Goal: Transaction & Acquisition: Purchase product/service

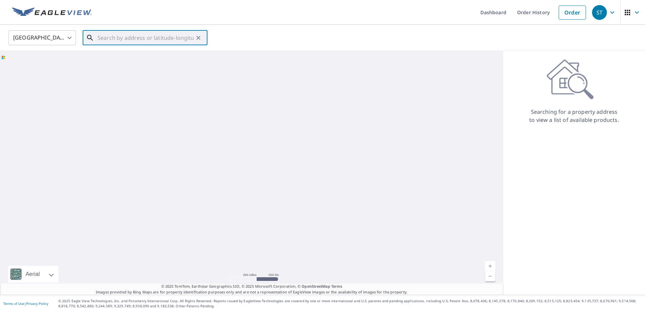
click at [115, 34] on input "text" at bounding box center [145, 37] width 96 height 19
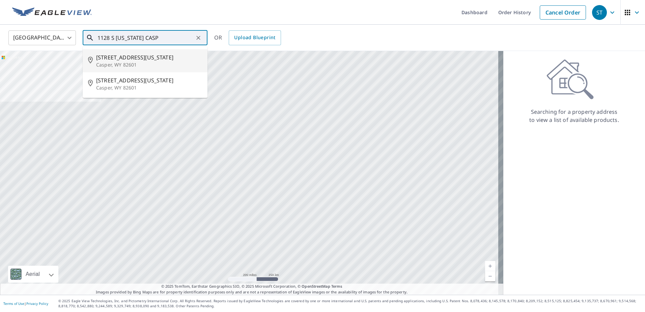
click at [127, 58] on span "[STREET_ADDRESS][US_STATE]" at bounding box center [149, 57] width 106 height 8
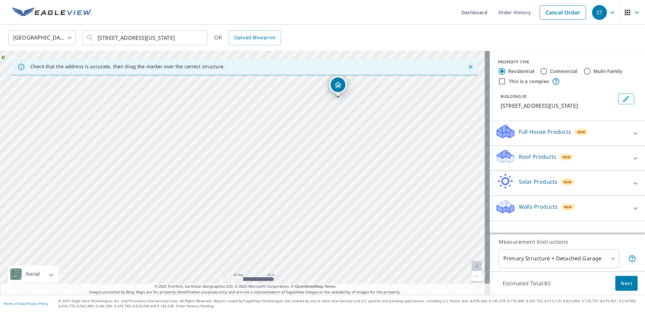
drag, startPoint x: 266, startPoint y: 145, endPoint x: 278, endPoint y: 236, distance: 92.1
click at [278, 236] on div "[STREET_ADDRESS][US_STATE]" at bounding box center [245, 172] width 490 height 243
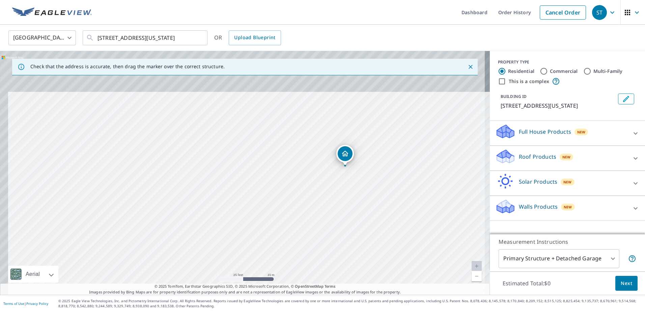
drag, startPoint x: 373, startPoint y: 140, endPoint x: 380, endPoint y: 207, distance: 67.1
click at [380, 207] on div "[STREET_ADDRESS][US_STATE]" at bounding box center [245, 172] width 490 height 243
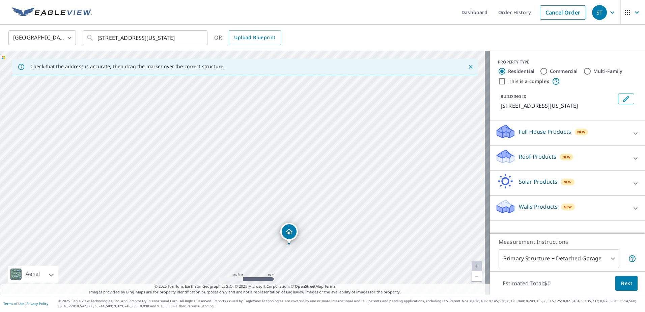
drag, startPoint x: 376, startPoint y: 185, endPoint x: 320, endPoint y: 263, distance: 95.9
click at [320, 263] on div "[STREET_ADDRESS][US_STATE]" at bounding box center [245, 172] width 490 height 243
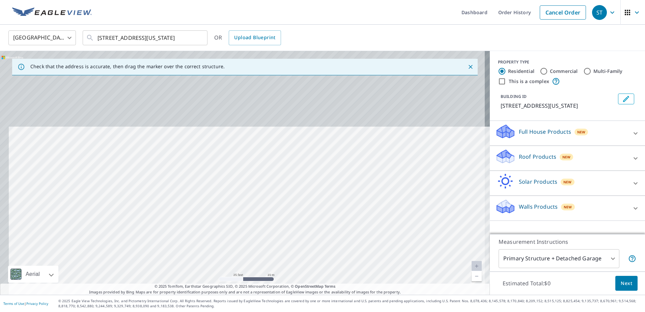
drag, startPoint x: 324, startPoint y: 141, endPoint x: 339, endPoint y: 261, distance: 120.3
click at [339, 261] on div "[STREET_ADDRESS][US_STATE]" at bounding box center [245, 172] width 490 height 243
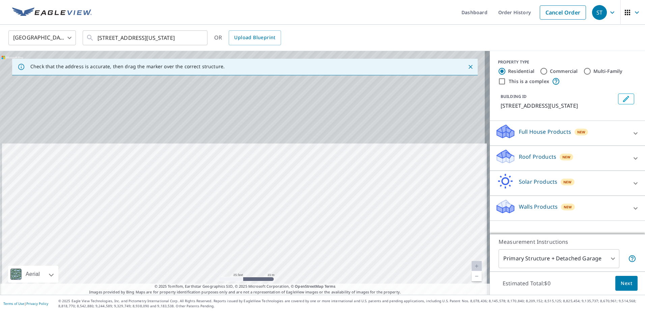
drag, startPoint x: 318, startPoint y: 165, endPoint x: 321, endPoint y: 277, distance: 112.7
click at [321, 277] on div "[STREET_ADDRESS][US_STATE]" at bounding box center [245, 172] width 490 height 243
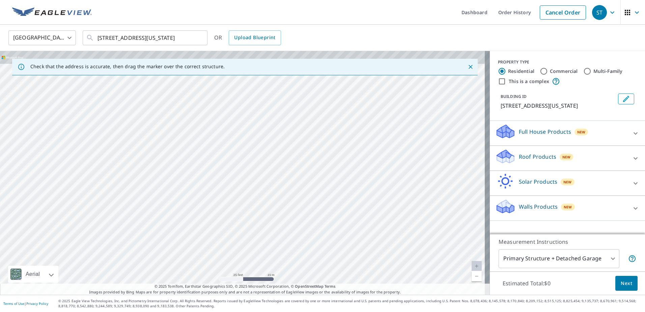
drag, startPoint x: 303, startPoint y: 292, endPoint x: 303, endPoint y: 322, distance: 30.3
click at [303, 311] on html "[GEOGRAPHIC_DATA] Dashboard Order History Cancel Order [GEOGRAPHIC_DATA] [GEOGR…" at bounding box center [322, 156] width 645 height 312
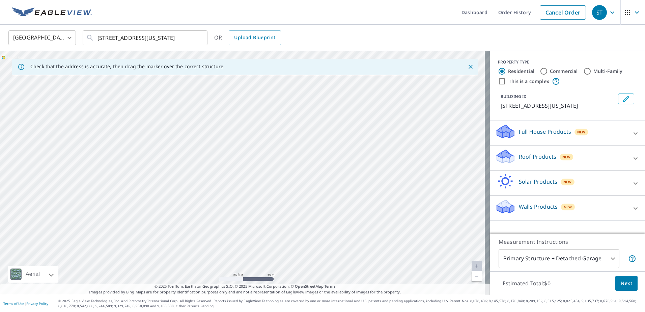
drag, startPoint x: 318, startPoint y: 202, endPoint x: 321, endPoint y: 222, distance: 20.5
click at [321, 221] on div "[STREET_ADDRESS][US_STATE]" at bounding box center [245, 172] width 490 height 243
click at [348, 311] on html "[GEOGRAPHIC_DATA] Dashboard Order History Cancel Order [GEOGRAPHIC_DATA] [GEOGR…" at bounding box center [322, 156] width 645 height 312
click at [330, 223] on div "[STREET_ADDRESS][US_STATE]" at bounding box center [245, 172] width 490 height 243
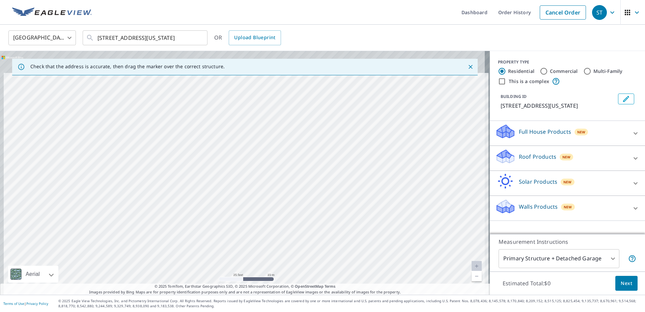
drag, startPoint x: 330, startPoint y: 176, endPoint x: 335, endPoint y: 280, distance: 104.0
click at [335, 280] on div "[STREET_ADDRESS][US_STATE]" at bounding box center [245, 172] width 490 height 243
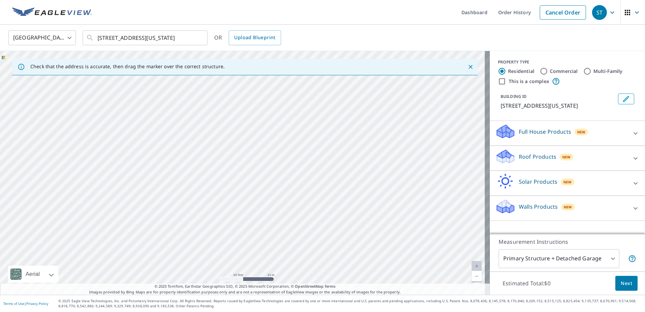
drag, startPoint x: 321, startPoint y: 186, endPoint x: 301, endPoint y: 225, distance: 43.6
click at [301, 225] on div "[STREET_ADDRESS][US_STATE]" at bounding box center [245, 172] width 490 height 243
drag, startPoint x: 292, startPoint y: 248, endPoint x: 324, endPoint y: 247, distance: 31.4
click at [324, 247] on div "[STREET_ADDRESS][US_STATE]" at bounding box center [245, 172] width 490 height 243
drag, startPoint x: 322, startPoint y: 264, endPoint x: 323, endPoint y: 148, distance: 116.0
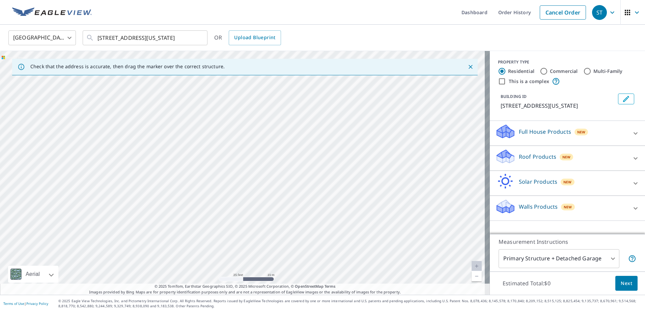
click at [323, 149] on div "[STREET_ADDRESS][US_STATE]" at bounding box center [245, 172] width 490 height 243
drag, startPoint x: 329, startPoint y: 260, endPoint x: 329, endPoint y: 141, distance: 119.0
click at [329, 143] on div "[STREET_ADDRESS][US_STATE]" at bounding box center [245, 172] width 490 height 243
drag, startPoint x: 305, startPoint y: 125, endPoint x: 296, endPoint y: 138, distance: 15.2
click at [296, 138] on div "[STREET_ADDRESS][US_STATE]" at bounding box center [245, 172] width 490 height 243
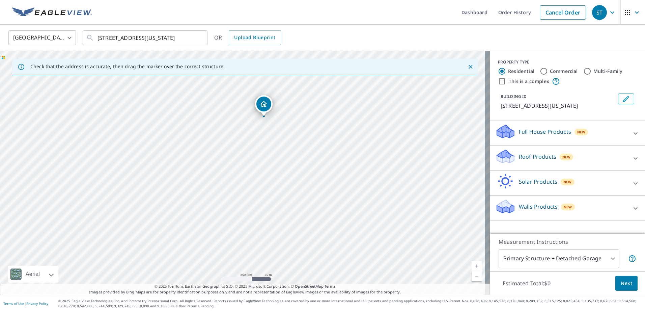
drag, startPoint x: 310, startPoint y: 245, endPoint x: 301, endPoint y: 155, distance: 90.4
click at [301, 155] on div "[STREET_ADDRESS][US_STATE]" at bounding box center [245, 172] width 490 height 243
drag, startPoint x: 311, startPoint y: 230, endPoint x: 318, endPoint y: 158, distance: 72.9
click at [318, 158] on div "[STREET_ADDRESS][US_STATE]" at bounding box center [245, 172] width 490 height 243
drag, startPoint x: 314, startPoint y: 242, endPoint x: 309, endPoint y: 124, distance: 117.8
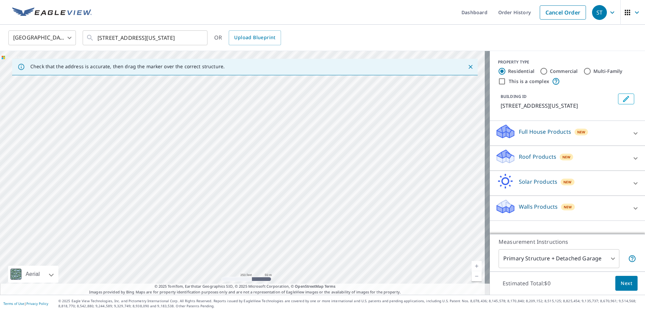
click at [309, 124] on div "[STREET_ADDRESS][US_STATE]" at bounding box center [245, 172] width 490 height 243
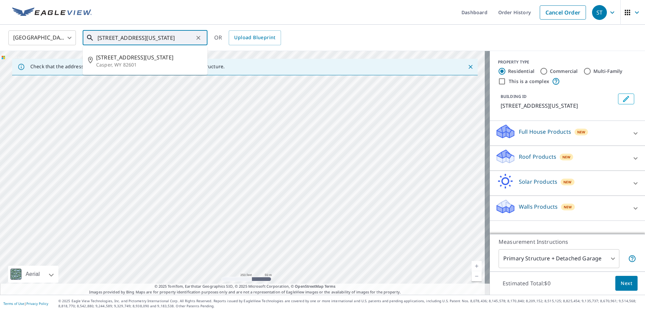
click at [185, 36] on input "[STREET_ADDRESS][US_STATE]" at bounding box center [145, 37] width 96 height 19
drag, startPoint x: 112, startPoint y: 38, endPoint x: 211, endPoint y: 35, distance: 99.2
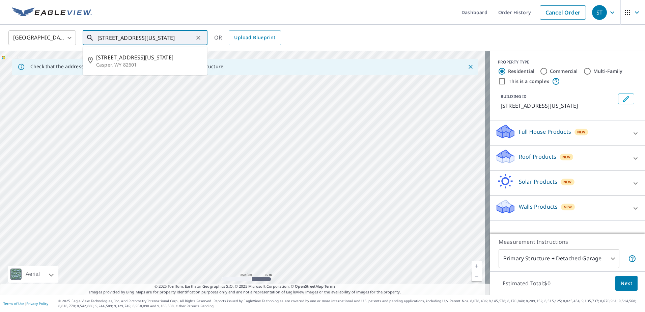
click at [211, 35] on div "[GEOGRAPHIC_DATA] [GEOGRAPHIC_DATA] ​ [STREET_ADDRESS][US_STATE] ​ [STREET_ADDR…" at bounding box center [319, 38] width 633 height 16
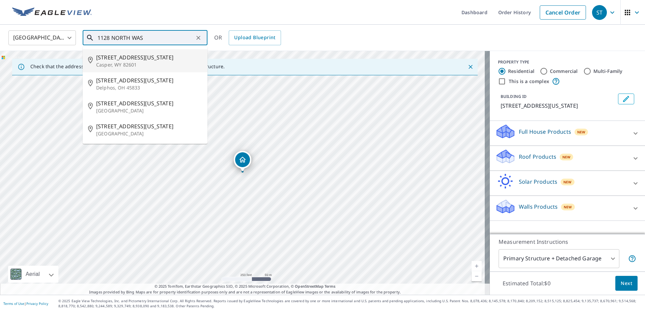
click at [120, 59] on span "[STREET_ADDRESS][US_STATE]" at bounding box center [149, 57] width 106 height 8
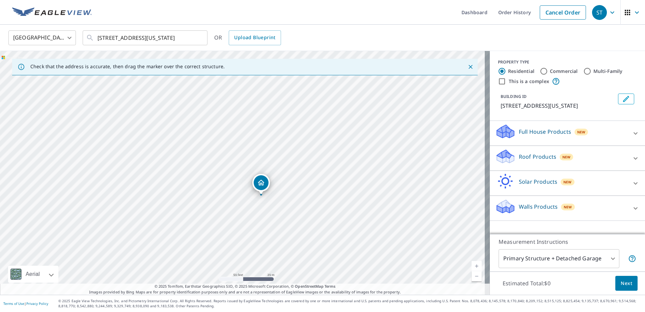
drag, startPoint x: 225, startPoint y: 165, endPoint x: 263, endPoint y: 206, distance: 56.1
click at [263, 206] on div "[STREET_ADDRESS][US_STATE]" at bounding box center [245, 172] width 490 height 243
drag, startPoint x: 337, startPoint y: 158, endPoint x: 329, endPoint y: 127, distance: 32.6
click at [329, 127] on div "[STREET_ADDRESS][US_STATE]" at bounding box center [245, 172] width 490 height 243
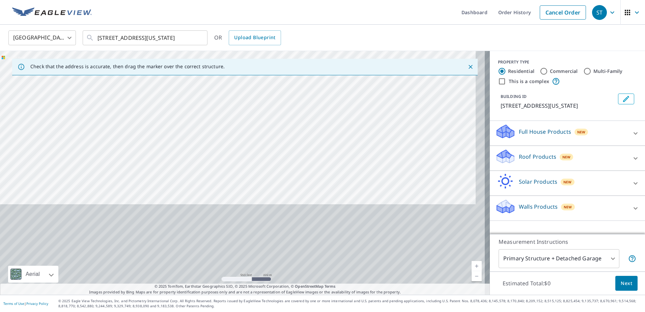
drag, startPoint x: 291, startPoint y: 232, endPoint x: 280, endPoint y: 128, distance: 104.1
click at [280, 128] on div "[STREET_ADDRESS][US_STATE]" at bounding box center [245, 172] width 490 height 243
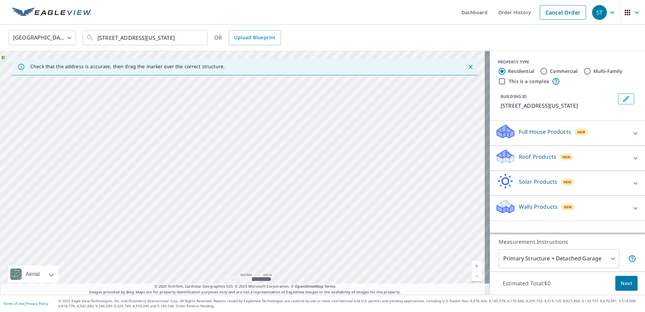
drag, startPoint x: 283, startPoint y: 196, endPoint x: 284, endPoint y: 140, distance: 55.7
click at [284, 140] on div "[STREET_ADDRESS][US_STATE]" at bounding box center [245, 172] width 490 height 243
drag, startPoint x: 259, startPoint y: 234, endPoint x: 276, endPoint y: 123, distance: 112.0
click at [276, 123] on div "[STREET_ADDRESS][US_STATE]" at bounding box center [245, 172] width 490 height 243
drag, startPoint x: 246, startPoint y: 258, endPoint x: 252, endPoint y: 217, distance: 41.6
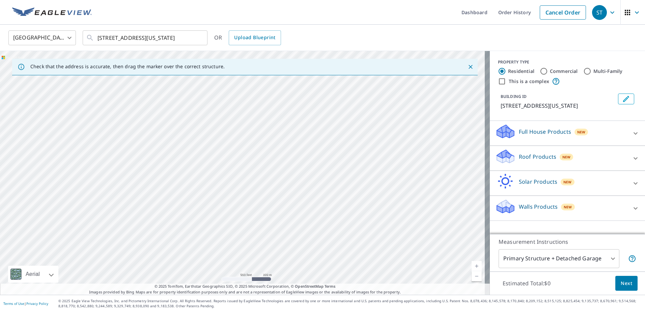
click at [252, 217] on div "[STREET_ADDRESS][US_STATE]" at bounding box center [245, 172] width 490 height 243
drag, startPoint x: 280, startPoint y: 146, endPoint x: 282, endPoint y: 192, distance: 46.3
click at [282, 192] on div "[STREET_ADDRESS][US_STATE]" at bounding box center [245, 172] width 490 height 243
drag, startPoint x: 288, startPoint y: 138, endPoint x: 288, endPoint y: 264, distance: 126.1
click at [288, 264] on div "[STREET_ADDRESS][US_STATE]" at bounding box center [245, 172] width 490 height 243
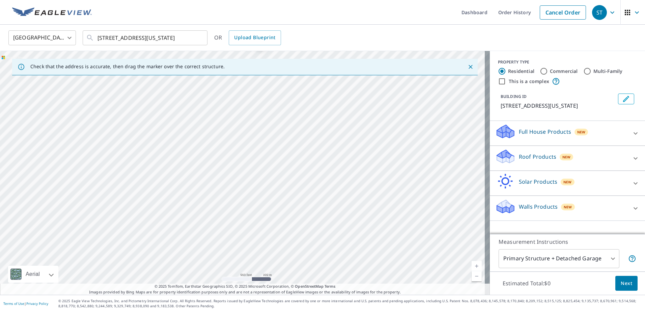
drag, startPoint x: 280, startPoint y: 148, endPoint x: 289, endPoint y: 238, distance: 90.2
click at [289, 238] on div "[STREET_ADDRESS][US_STATE]" at bounding box center [245, 172] width 490 height 243
drag, startPoint x: 308, startPoint y: 197, endPoint x: 309, endPoint y: 212, distance: 15.2
click at [309, 212] on div "[STREET_ADDRESS][US_STATE]" at bounding box center [245, 172] width 490 height 243
drag, startPoint x: 273, startPoint y: 220, endPoint x: 276, endPoint y: 239, distance: 20.1
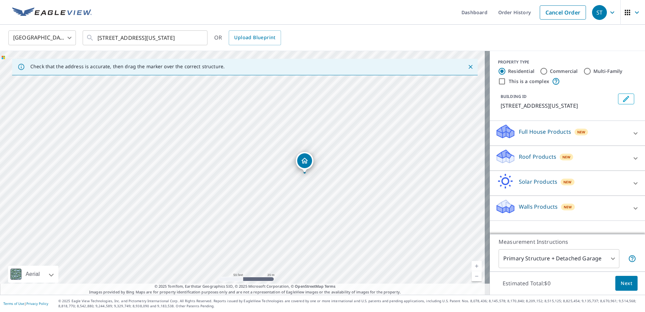
click at [276, 239] on div "[STREET_ADDRESS][US_STATE]" at bounding box center [245, 172] width 490 height 243
drag, startPoint x: 217, startPoint y: 102, endPoint x: 267, endPoint y: 188, distance: 100.2
click at [267, 188] on div "[STREET_ADDRESS][US_STATE]" at bounding box center [245, 172] width 490 height 243
drag, startPoint x: 373, startPoint y: 239, endPoint x: 343, endPoint y: 163, distance: 82.3
click at [343, 163] on div "[STREET_ADDRESS][US_STATE]" at bounding box center [245, 172] width 490 height 243
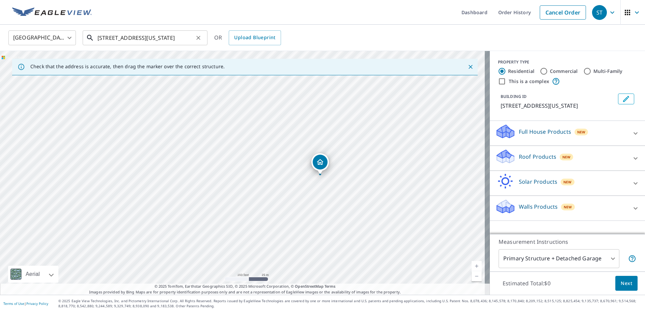
click at [164, 39] on input "[STREET_ADDRESS][US_STATE]" at bounding box center [145, 37] width 96 height 19
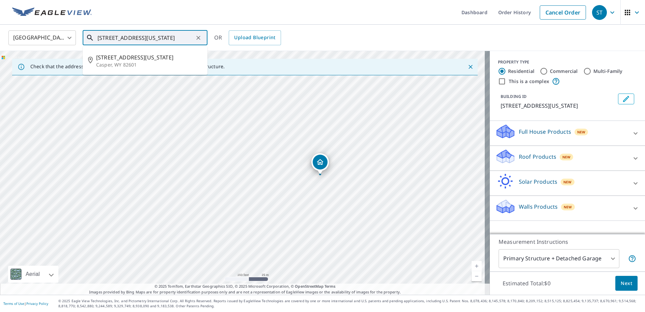
click at [164, 39] on input "[STREET_ADDRESS][US_STATE]" at bounding box center [145, 37] width 96 height 19
click at [185, 34] on input "[STREET_ADDRESS][US_STATE]" at bounding box center [145, 37] width 96 height 19
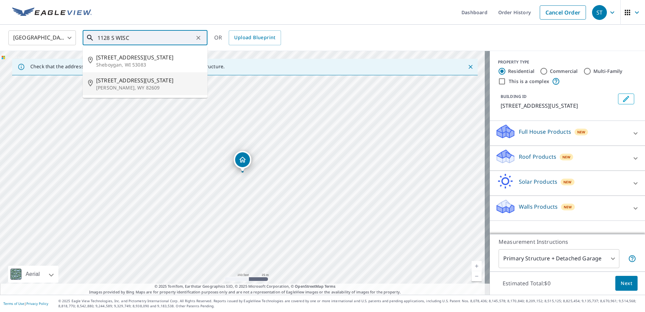
click at [133, 84] on span "[STREET_ADDRESS][US_STATE]" at bounding box center [149, 80] width 106 height 8
type input "[STREET_ADDRESS][US_STATE]"
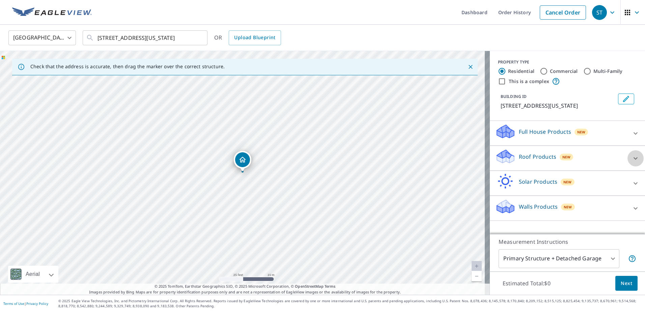
click at [633, 158] on icon at bounding box center [635, 158] width 4 height 2
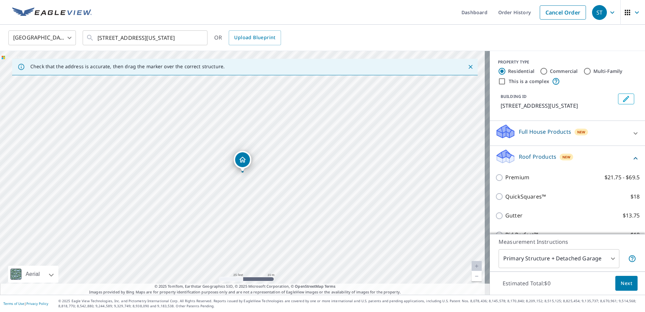
scroll to position [63, 0]
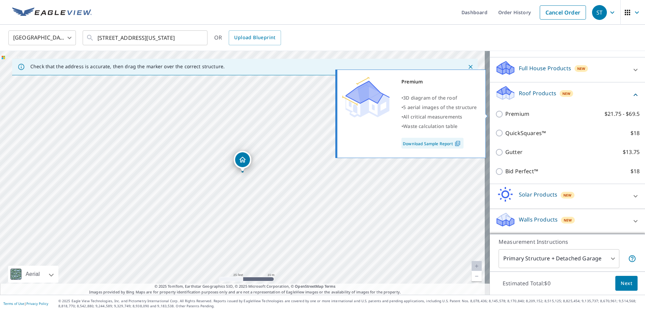
click at [511, 113] on p "Premium" at bounding box center [517, 114] width 24 height 8
click at [505, 113] on input "Premium $21.75 - $69.5" at bounding box center [500, 114] width 10 height 8
checkbox input "true"
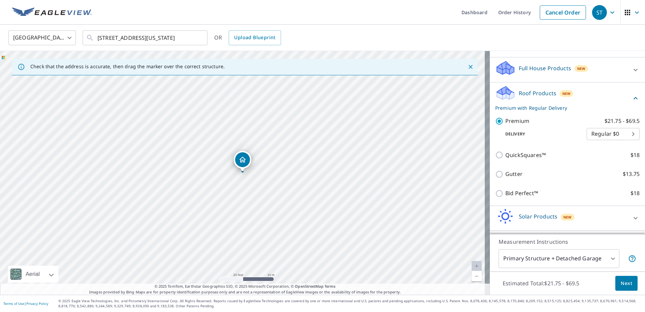
click at [576, 263] on body "[GEOGRAPHIC_DATA] Dashboard Order History Cancel Order [GEOGRAPHIC_DATA] [GEOGR…" at bounding box center [322, 156] width 645 height 312
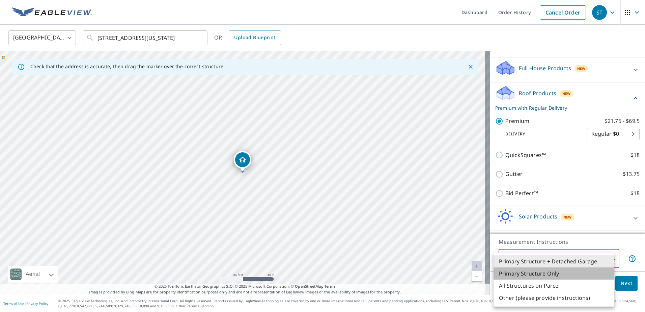
click at [548, 274] on li "Primary Structure Only" at bounding box center [553, 273] width 121 height 12
type input "2"
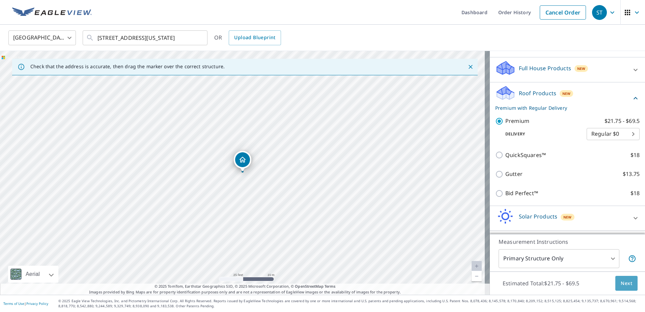
click at [622, 279] on span "Next" at bounding box center [625, 283] width 11 height 8
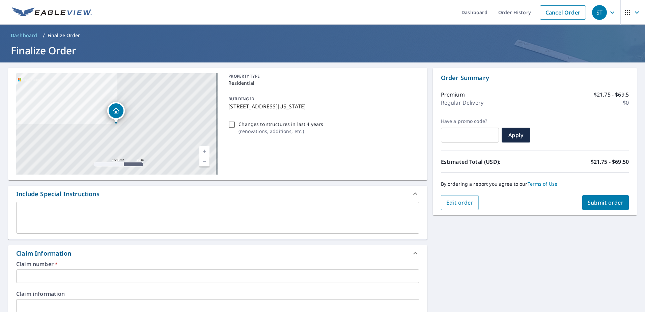
click at [196, 228] on div "x ​" at bounding box center [217, 218] width 403 height 32
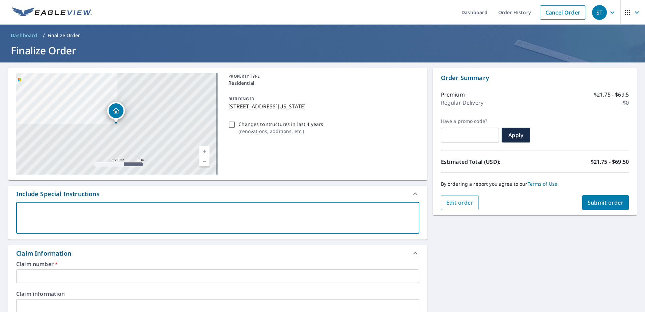
type textarea "5"
type textarea "x"
checkbox input "true"
type textarea "5/"
type textarea "x"
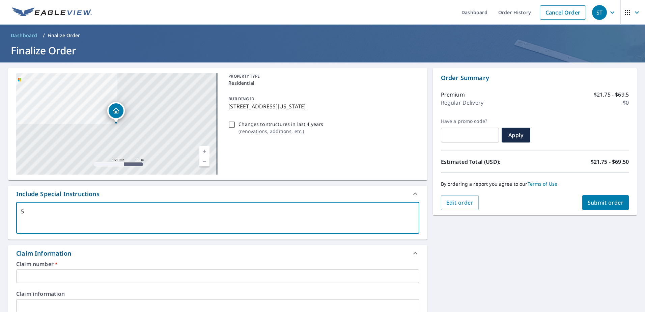
checkbox input "true"
type textarea "5/1"
type textarea "x"
checkbox input "true"
type textarea "5/12"
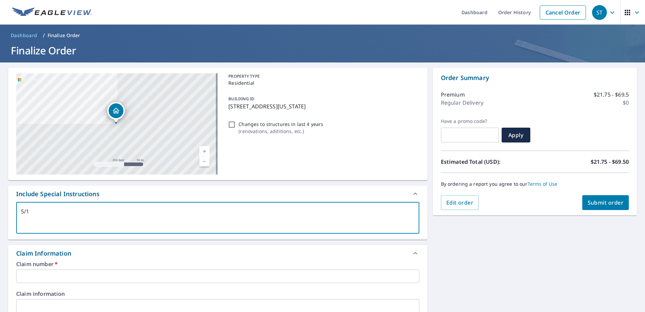
type textarea "x"
checkbox input "true"
type textarea "5/12"
type textarea "x"
checkbox input "true"
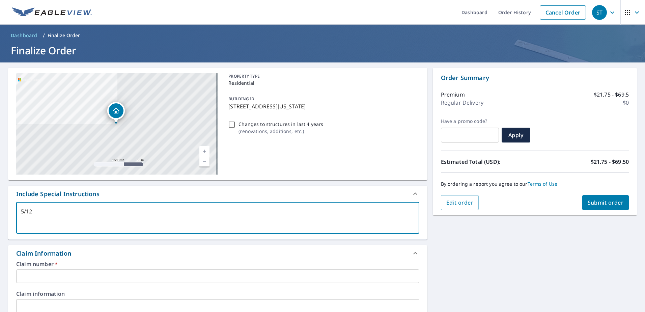
type textarea "5/12 p"
type textarea "x"
checkbox input "true"
type textarea "5/12 pI"
type textarea "x"
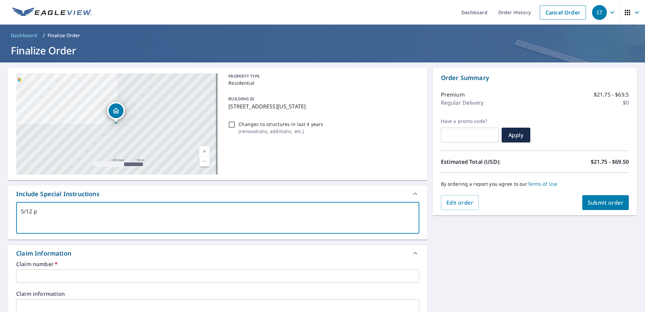
checkbox input "true"
type textarea "5/12 pIT"
type textarea "x"
checkbox input "true"
type textarea "5/12 pITC"
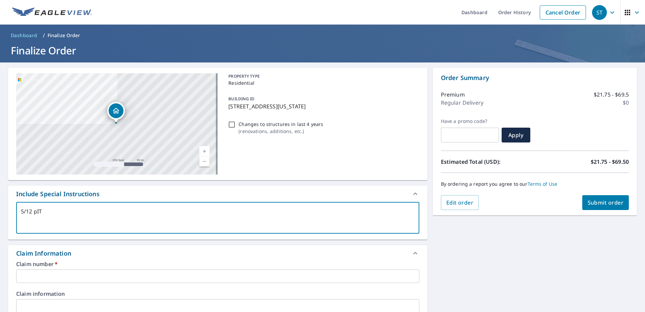
type textarea "x"
checkbox input "true"
type textarea "5/12 pITCH"
type textarea "x"
checkbox input "true"
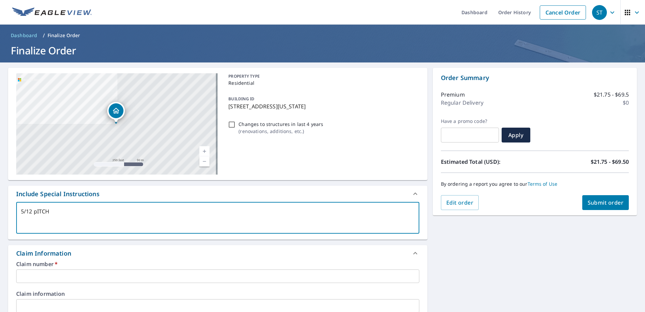
type textarea "5/12 pITC"
type textarea "x"
checkbox input "true"
type textarea "5/12 pIT"
type textarea "x"
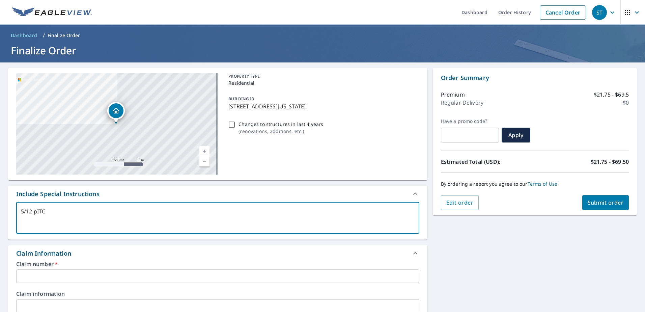
checkbox input "true"
type textarea "5/12 pI"
type textarea "x"
checkbox input "true"
type textarea "5/12 p"
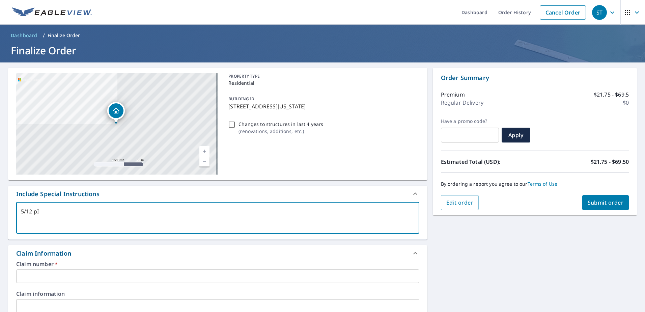
type textarea "x"
checkbox input "true"
type textarea "5/12 p"
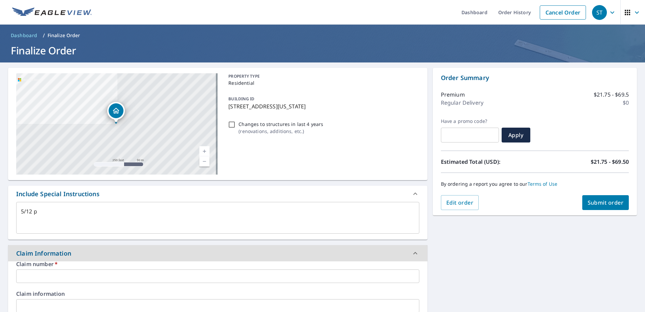
click at [196, 228] on div "5/12 p x ​" at bounding box center [217, 218] width 403 height 32
type textarea "x"
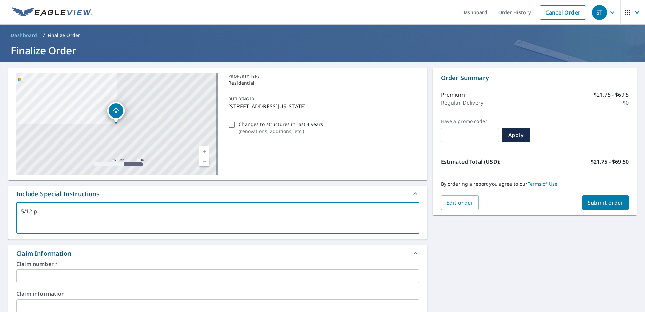
type textarea "5/12"
type textarea "x"
checkbox input "true"
type textarea "5/12 P"
type textarea "x"
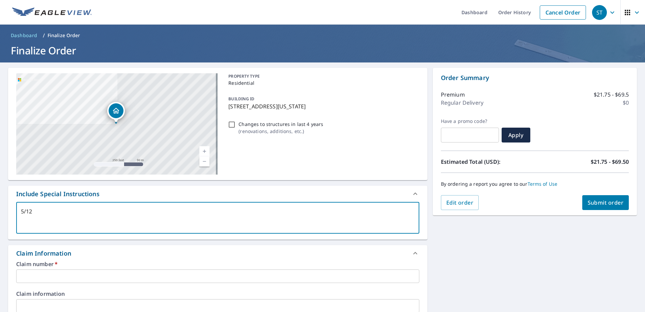
checkbox input "true"
type textarea "5/12 Pi"
type textarea "x"
checkbox input "true"
type textarea "5/12 Pit"
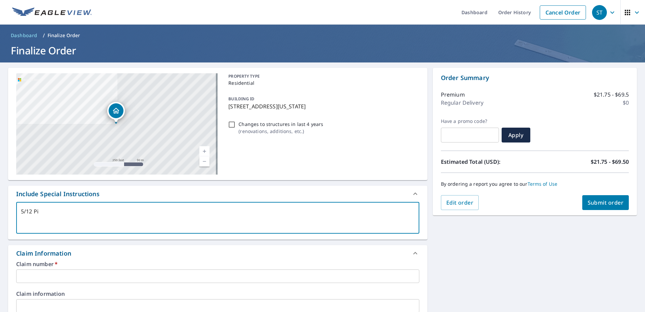
type textarea "x"
checkbox input "true"
type textarea "5/12 Pitc"
type textarea "x"
checkbox input "true"
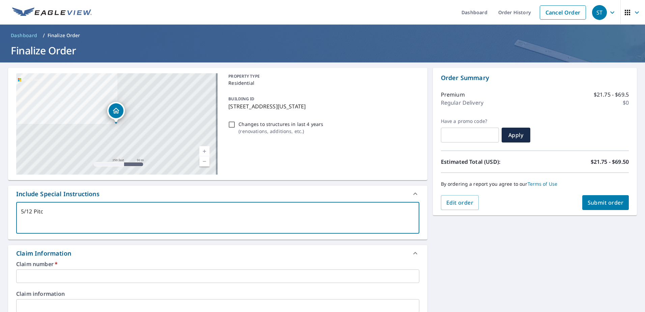
type textarea "5/12 Pitch"
type textarea "x"
checkbox input "true"
type textarea "5/12 Pitch"
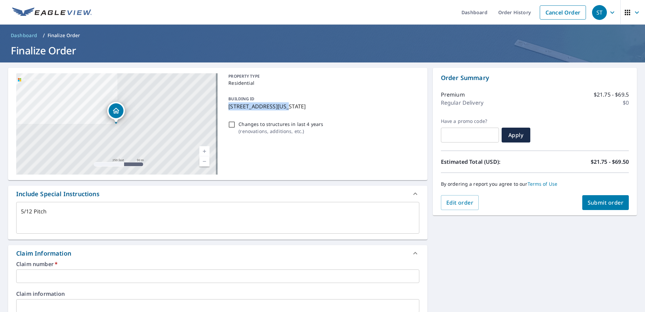
drag, startPoint x: 226, startPoint y: 106, endPoint x: 282, endPoint y: 105, distance: 55.3
click at [282, 105] on div "BUILDING ID [STREET_ADDRESS][US_STATE]" at bounding box center [322, 102] width 193 height 21
type textarea "x"
checkbox input "true"
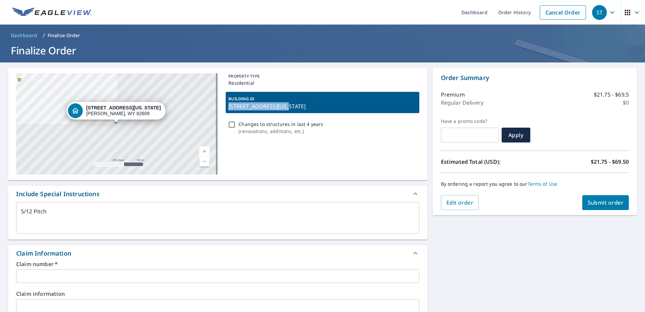
copy p "[STREET_ADDRESS][US_STATE]"
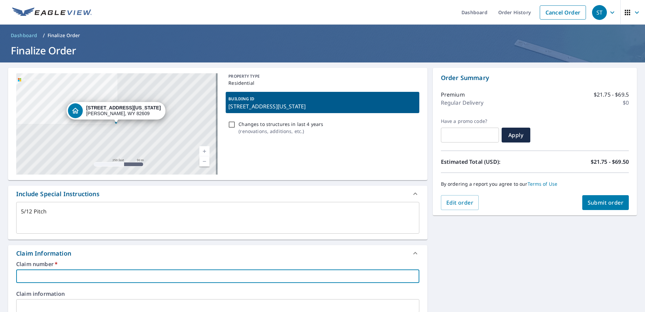
click at [104, 278] on input "text" at bounding box center [217, 275] width 403 height 13
paste input "[STREET_ADDRESS][US_STATE]"
type textarea "x"
type input "[STREET_ADDRESS][US_STATE]"
checkbox input "true"
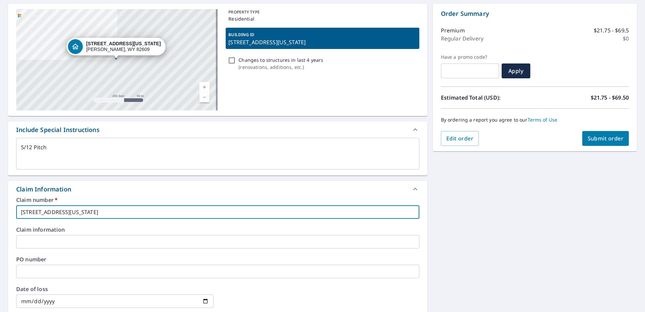
scroll to position [67, 0]
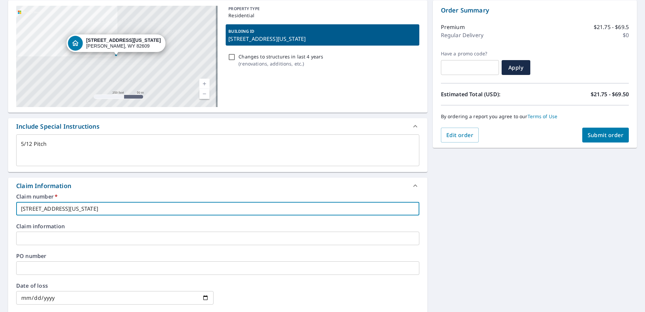
type input "[STREET_ADDRESS][US_STATE]"
click at [53, 273] on input "text" at bounding box center [217, 267] width 403 height 13
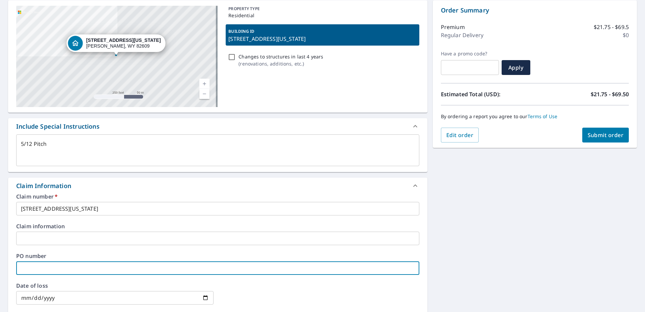
paste input "[STREET_ADDRESS][US_STATE]"
type textarea "x"
type input "[STREET_ADDRESS][US_STATE]"
checkbox input "true"
type input "[STREET_ADDRESS][US_STATE]"
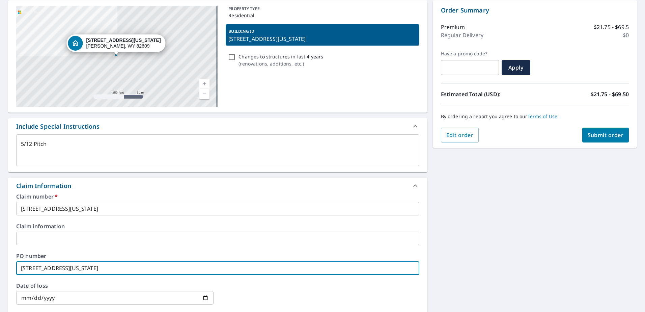
click at [46, 235] on input "text" at bounding box center [217, 237] width 403 height 13
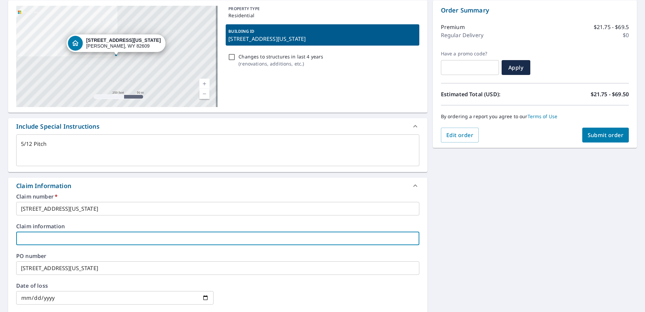
type textarea "x"
type input "S"
checkbox input "true"
type textarea "x"
type input "Su"
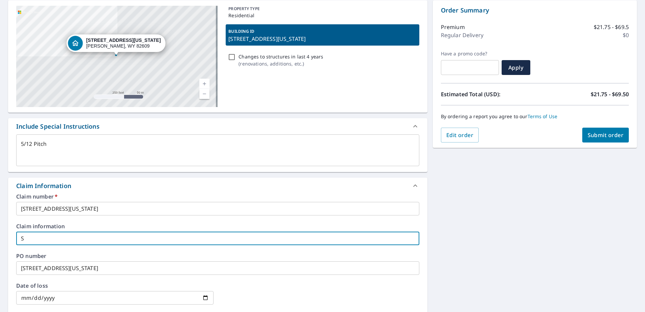
checkbox input "true"
type input "Summit Roofing"
type textarea "x"
checkbox input "true"
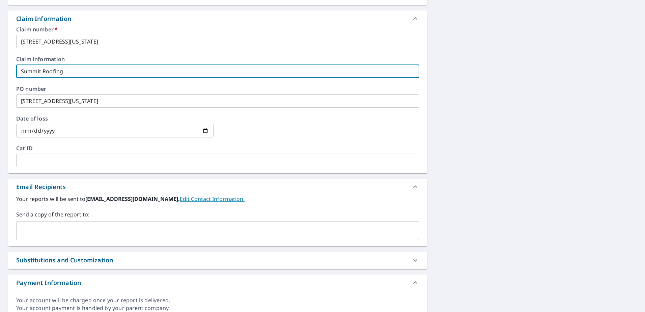
scroll to position [236, 0]
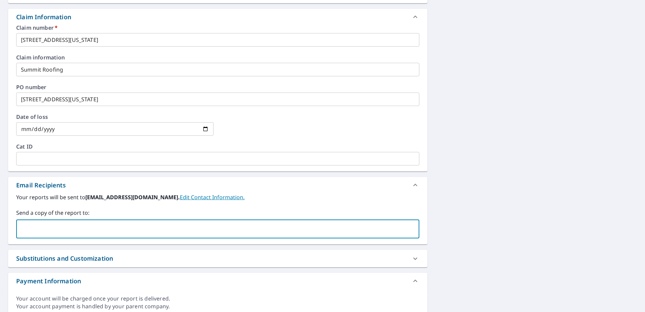
click at [107, 223] on input "text" at bounding box center [212, 228] width 387 height 13
type input "j"
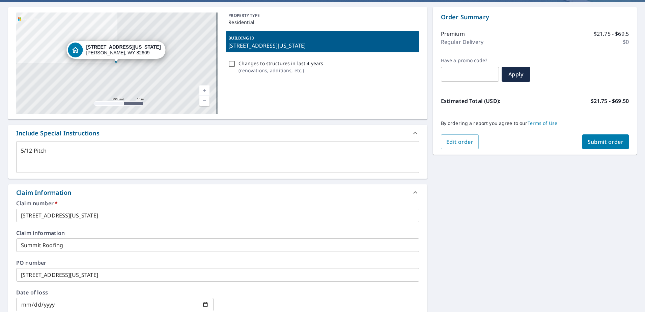
scroll to position [0, 0]
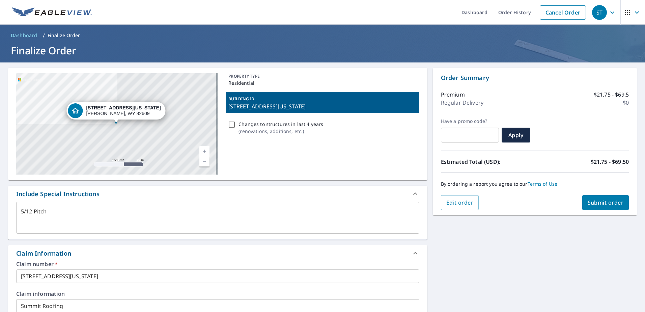
type input "[EMAIL_ADDRESS][DOMAIN_NAME]"
type textarea "x"
checkbox input "true"
click at [602, 202] on span "Submit order" at bounding box center [605, 202] width 36 height 7
type textarea "x"
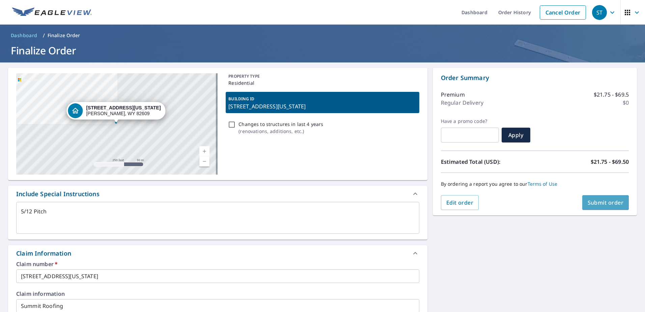
checkbox input "true"
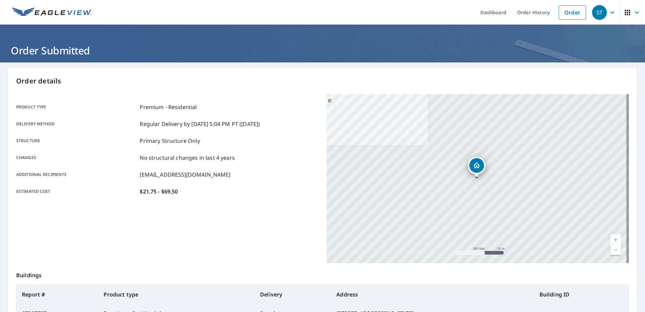
click at [261, 85] on p "Order details" at bounding box center [322, 81] width 612 height 10
